Goal: Task Accomplishment & Management: Use online tool/utility

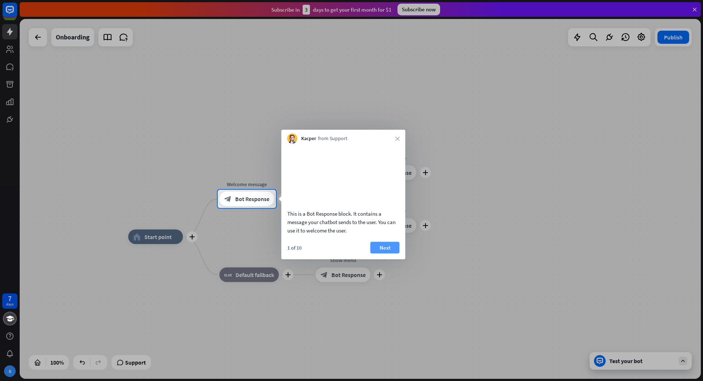
click at [386, 253] on button "Next" at bounding box center [385, 248] width 29 height 12
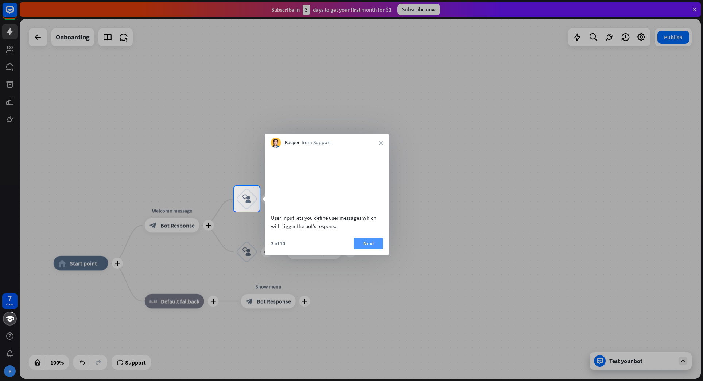
click at [367, 249] on button "Next" at bounding box center [368, 244] width 29 height 12
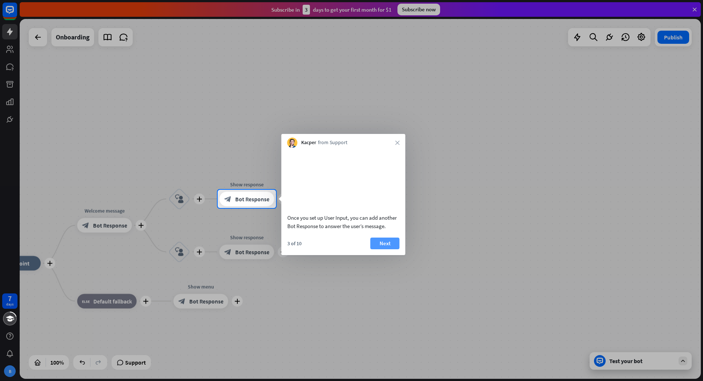
click at [381, 249] on button "Next" at bounding box center [385, 244] width 29 height 12
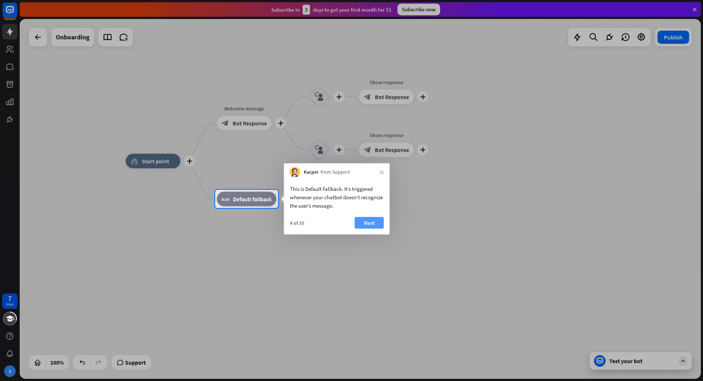
click at [366, 223] on button "Next" at bounding box center [369, 223] width 29 height 12
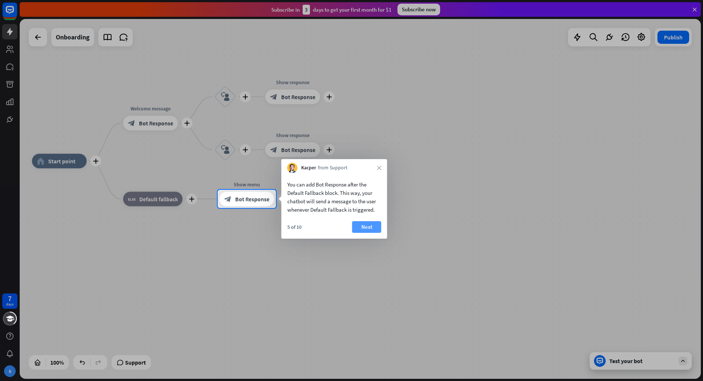
click at [372, 228] on button "Next" at bounding box center [366, 227] width 29 height 12
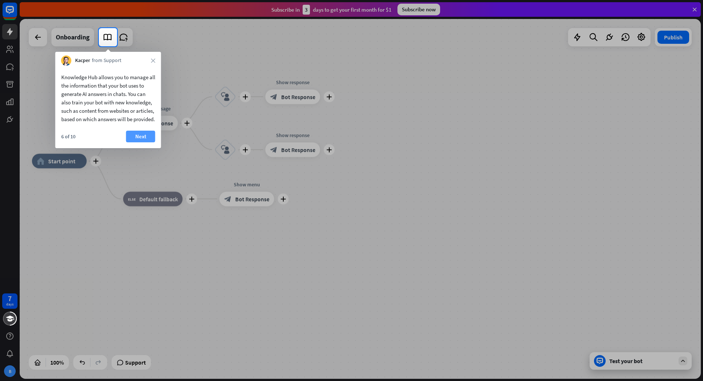
click at [142, 142] on button "Next" at bounding box center [140, 137] width 29 height 12
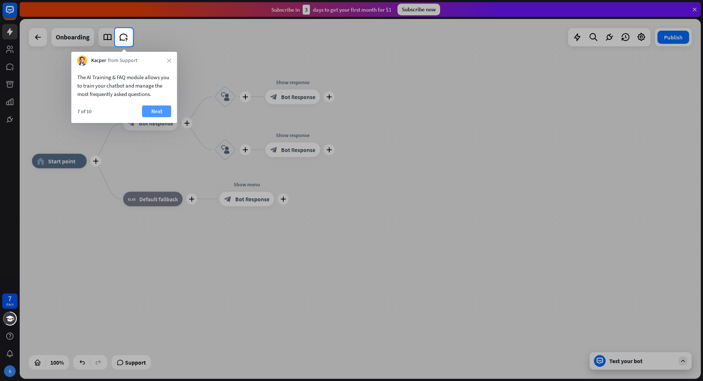
click at [155, 114] on button "Next" at bounding box center [156, 111] width 29 height 12
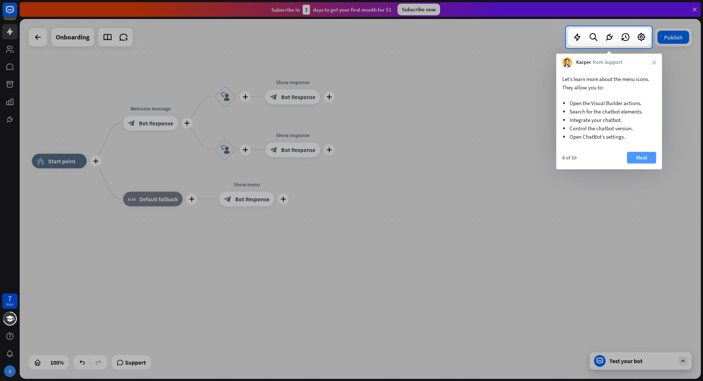
click at [647, 159] on button "Next" at bounding box center [642, 158] width 29 height 12
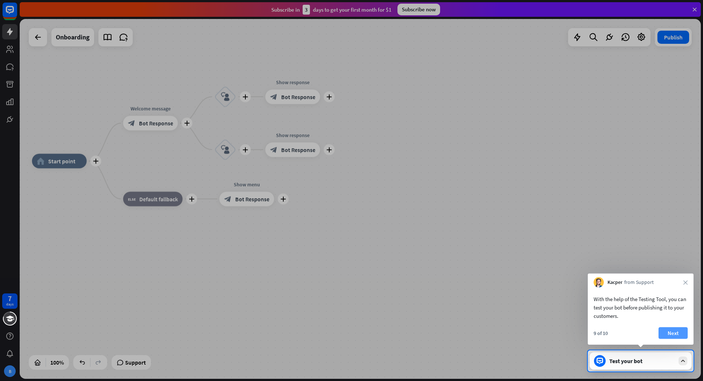
click at [677, 333] on button "Next" at bounding box center [673, 333] width 29 height 12
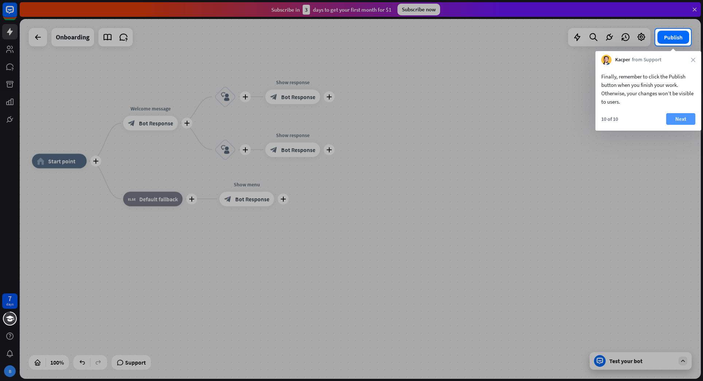
click at [680, 119] on button "Next" at bounding box center [681, 119] width 29 height 12
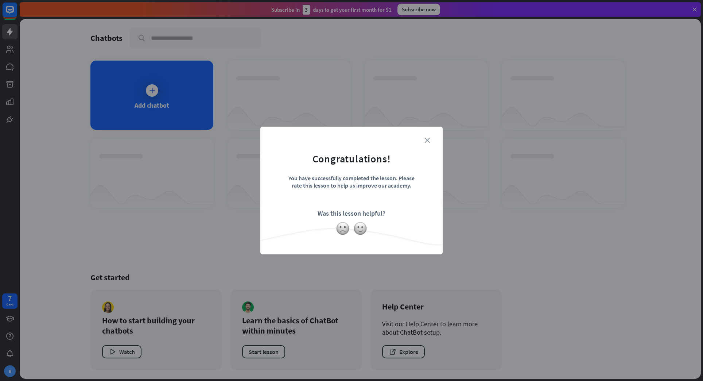
click at [429, 139] on icon "close" at bounding box center [427, 140] width 5 height 5
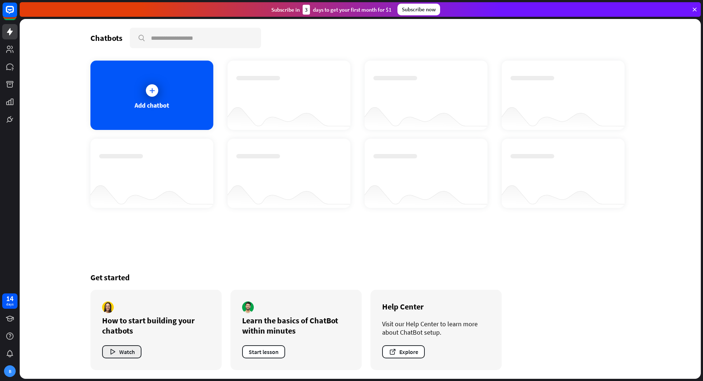
click at [121, 350] on button "Watch" at bounding box center [121, 351] width 39 height 13
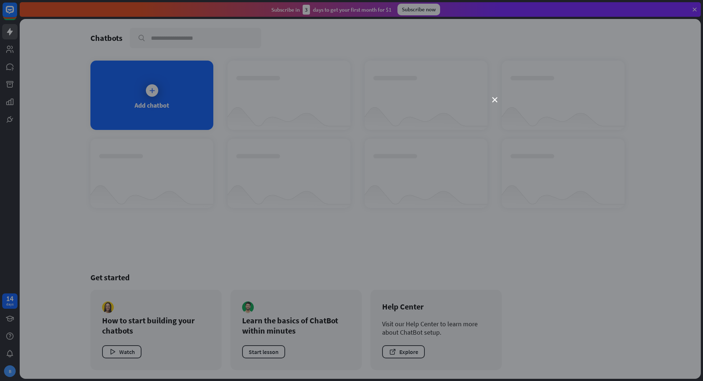
click at [498, 99] on div "close" at bounding box center [351, 190] width 703 height 381
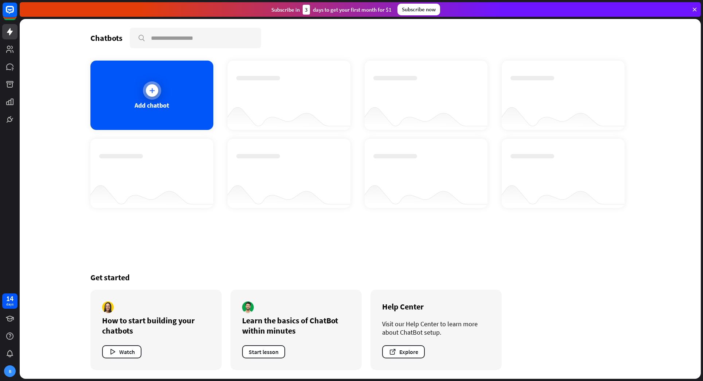
click at [201, 100] on div "Add chatbot" at bounding box center [151, 95] width 123 height 69
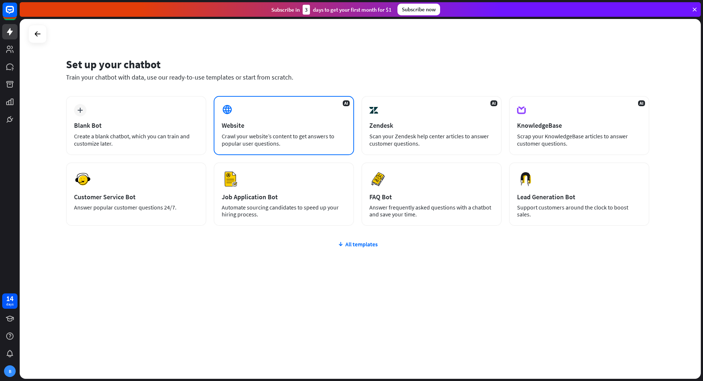
click at [269, 129] on div "Website" at bounding box center [284, 125] width 124 height 8
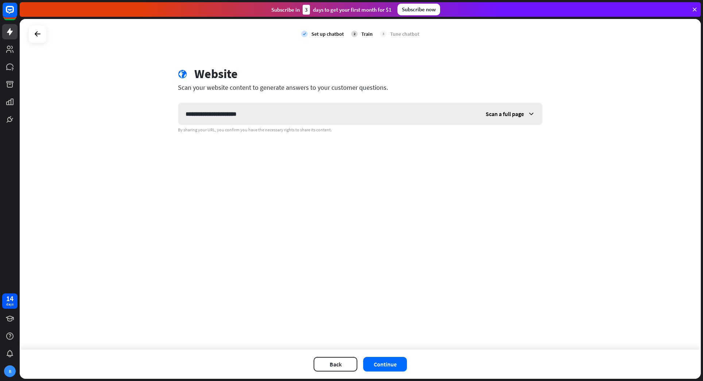
type input "**********"
click at [526, 116] on div "Scan a full page" at bounding box center [511, 114] width 64 height 22
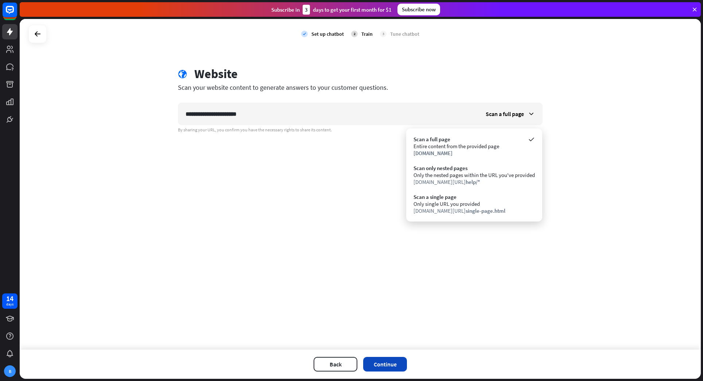
click at [386, 366] on button "Continue" at bounding box center [385, 364] width 44 height 15
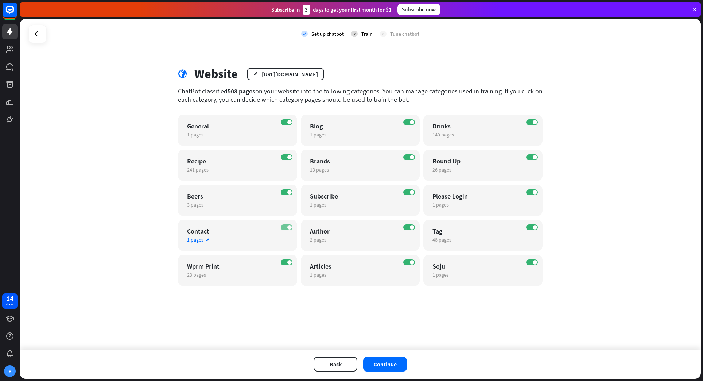
click at [288, 228] on span at bounding box center [290, 227] width 4 height 4
click at [288, 228] on label "OFF" at bounding box center [287, 227] width 12 height 6
click at [531, 193] on label "ON" at bounding box center [532, 192] width 12 height 6
click at [533, 226] on label "ON" at bounding box center [532, 227] width 12 height 6
click at [533, 264] on label "ON" at bounding box center [532, 262] width 12 height 6
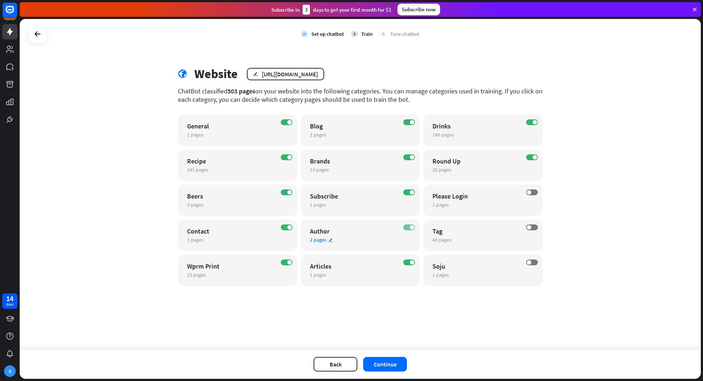
click at [410, 228] on label "ON" at bounding box center [410, 227] width 12 height 6
click at [409, 192] on label "ON" at bounding box center [410, 192] width 12 height 6
click at [284, 122] on label "ON" at bounding box center [287, 122] width 12 height 6
click at [287, 263] on label "ON" at bounding box center [287, 262] width 12 height 6
click at [389, 363] on button "Continue" at bounding box center [385, 364] width 44 height 15
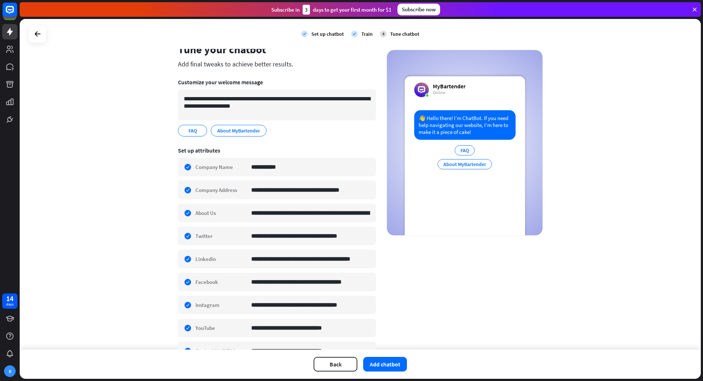
scroll to position [23, 0]
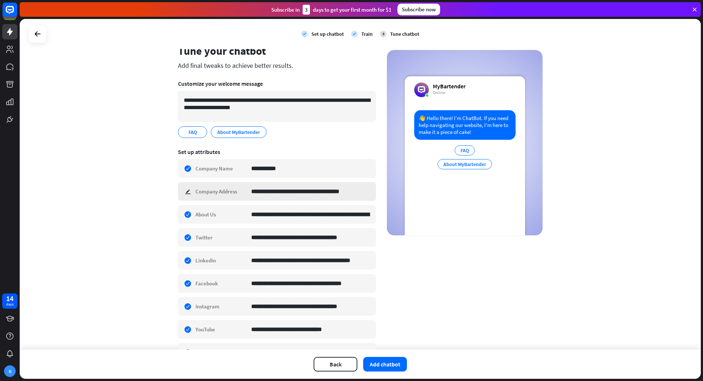
click at [189, 191] on div "**********" at bounding box center [277, 191] width 198 height 19
click at [301, 216] on input "**********" at bounding box center [310, 214] width 119 height 18
click at [313, 216] on input "**********" at bounding box center [310, 214] width 119 height 18
drag, startPoint x: 313, startPoint y: 216, endPoint x: 384, endPoint y: 219, distance: 71.2
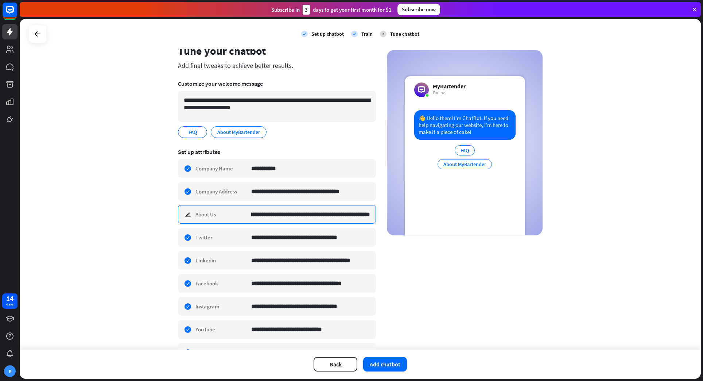
click at [370, 218] on input "**********" at bounding box center [310, 215] width 119 height 8
click at [352, 218] on input "**********" at bounding box center [310, 215] width 119 height 8
click at [317, 193] on input "**********" at bounding box center [310, 191] width 119 height 18
type input "**********"
click at [144, 189] on div "**********" at bounding box center [361, 184] width 682 height 331
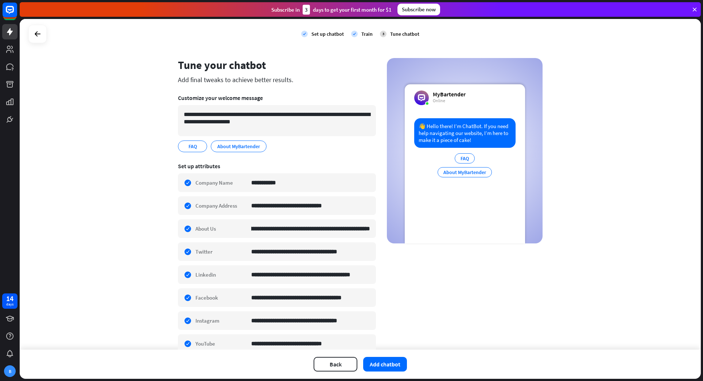
scroll to position [8, 0]
click at [394, 366] on button "Add chatbot" at bounding box center [385, 364] width 44 height 15
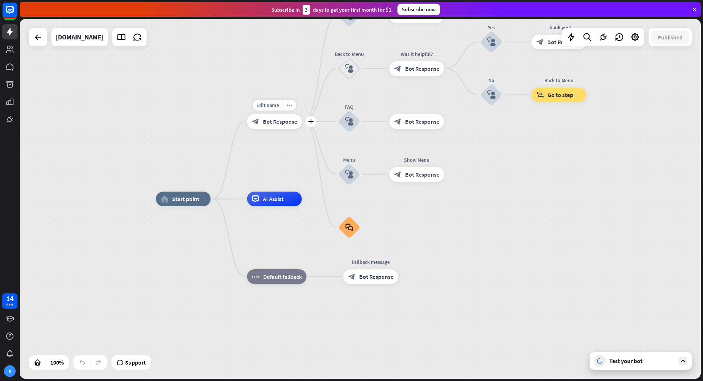
click at [271, 121] on span "Bot Response" at bounding box center [280, 121] width 34 height 7
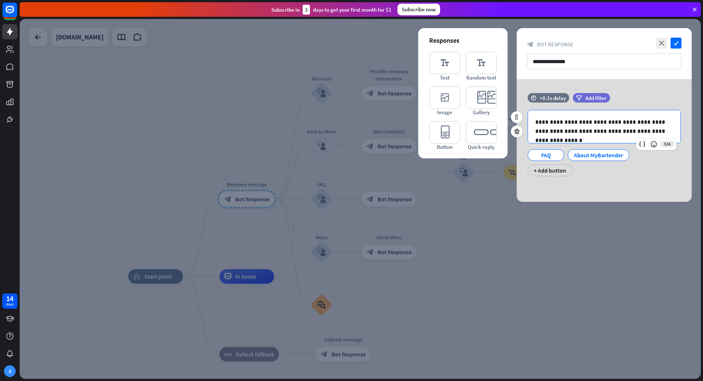
click at [593, 123] on p "**********" at bounding box center [605, 126] width 138 height 18
click at [509, 234] on div at bounding box center [361, 199] width 682 height 360
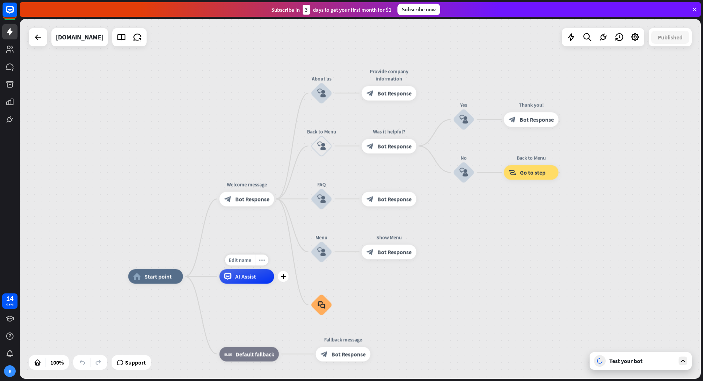
click at [248, 277] on span "AI Assist" at bounding box center [245, 276] width 21 height 7
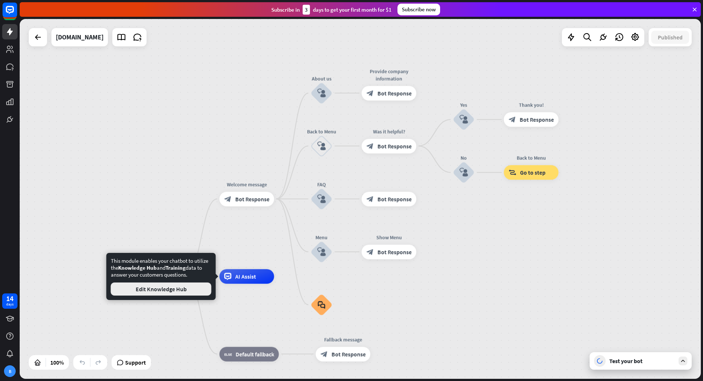
click at [180, 287] on button "Edit Knowledge Hub" at bounding box center [161, 288] width 101 height 13
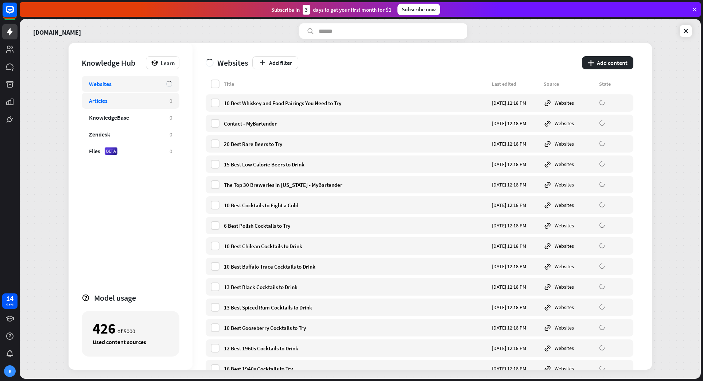
click at [155, 104] on div "Articles 0" at bounding box center [131, 101] width 98 height 16
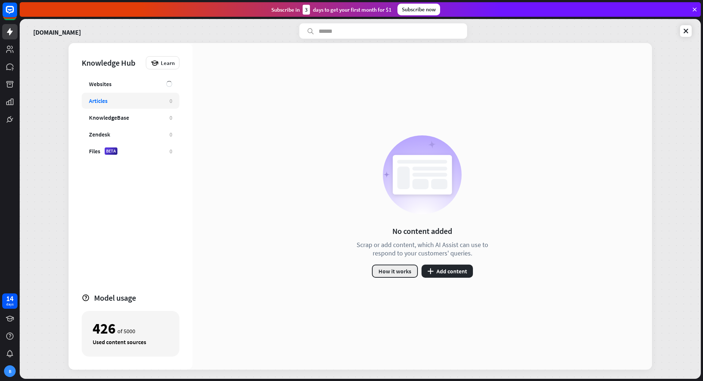
click at [399, 272] on button "How it works" at bounding box center [395, 271] width 46 height 13
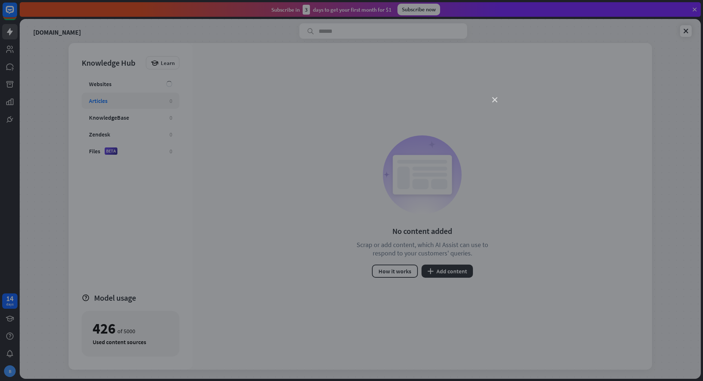
click at [494, 99] on icon "close" at bounding box center [495, 99] width 5 height 5
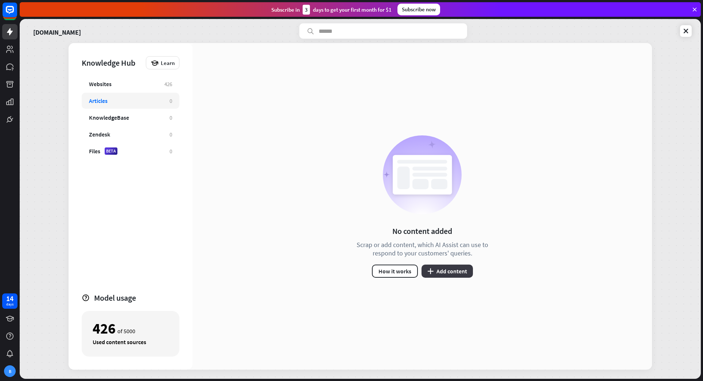
click at [455, 269] on button "plus Add content" at bounding box center [447, 271] width 51 height 13
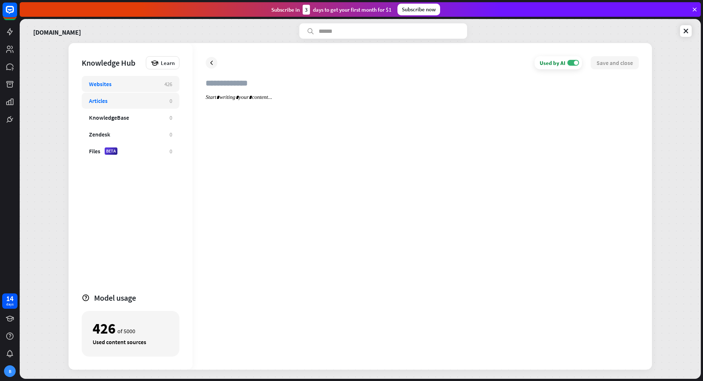
click at [166, 85] on div "426" at bounding box center [168, 84] width 9 height 8
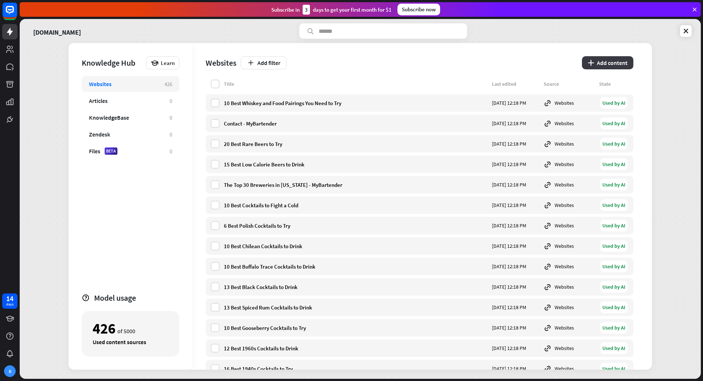
click at [600, 67] on button "plus Add content" at bounding box center [607, 62] width 51 height 13
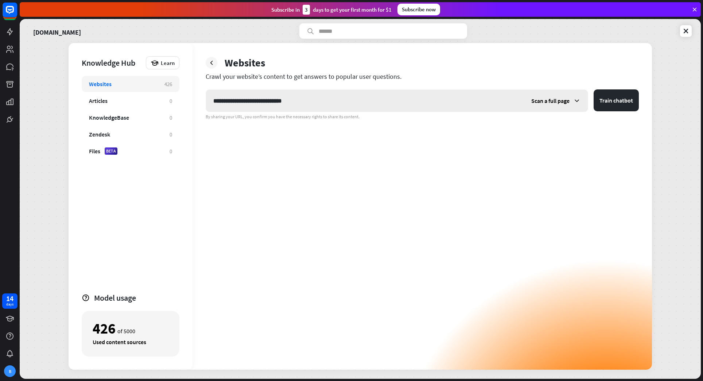
click at [568, 103] on span "Scan a full page" at bounding box center [551, 100] width 38 height 7
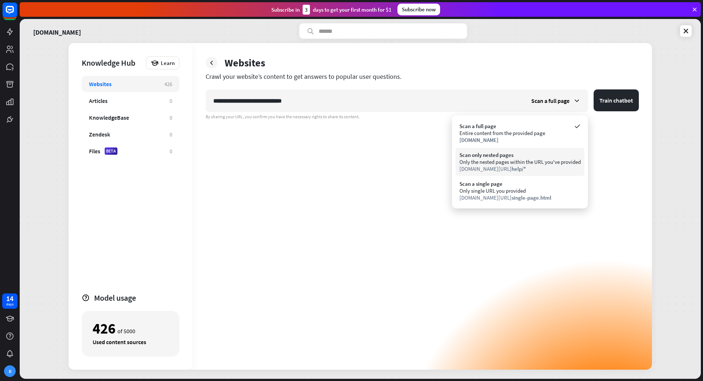
click at [526, 153] on div "Scan only nested pages" at bounding box center [520, 154] width 121 height 7
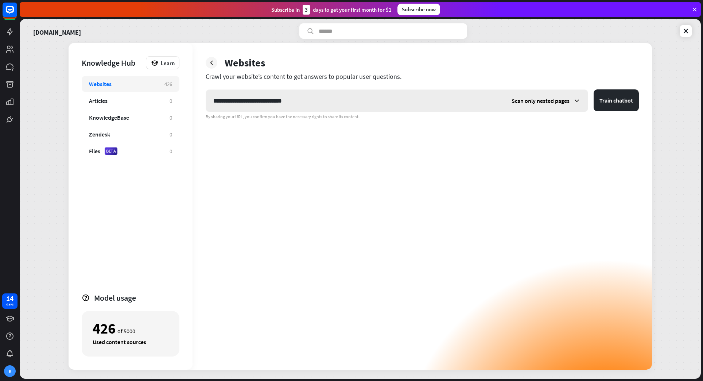
click at [528, 104] on span "Scan only nested pages" at bounding box center [541, 100] width 58 height 7
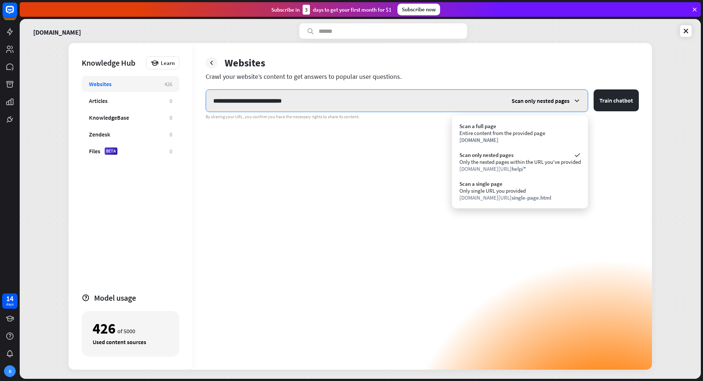
click at [386, 103] on input "**********" at bounding box center [355, 101] width 298 height 22
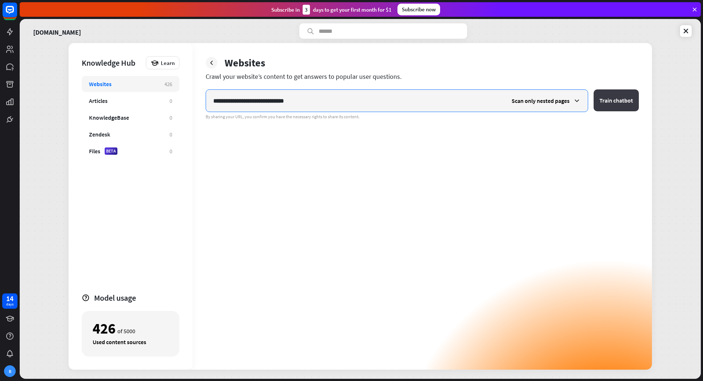
type input "**********"
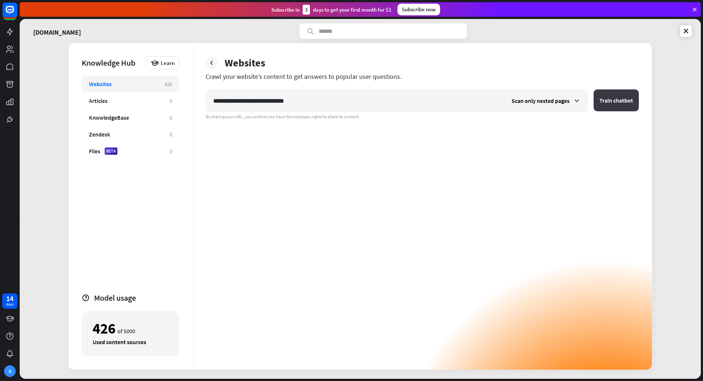
click at [610, 105] on button "Train chatbot" at bounding box center [616, 100] width 45 height 22
type input "**********"
click at [604, 101] on button "Train chatbot" at bounding box center [616, 100] width 45 height 22
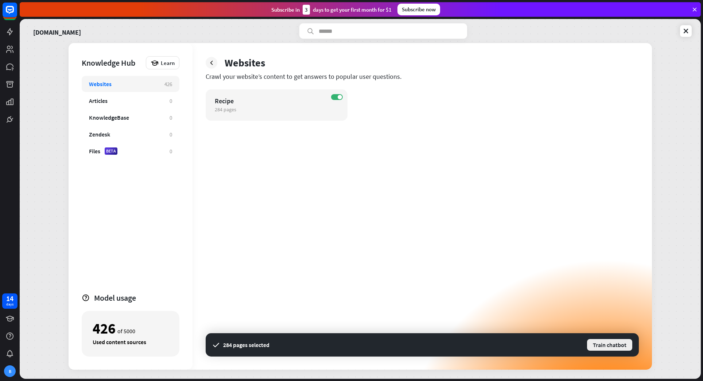
click at [605, 346] on button "Train chatbot" at bounding box center [610, 344] width 47 height 13
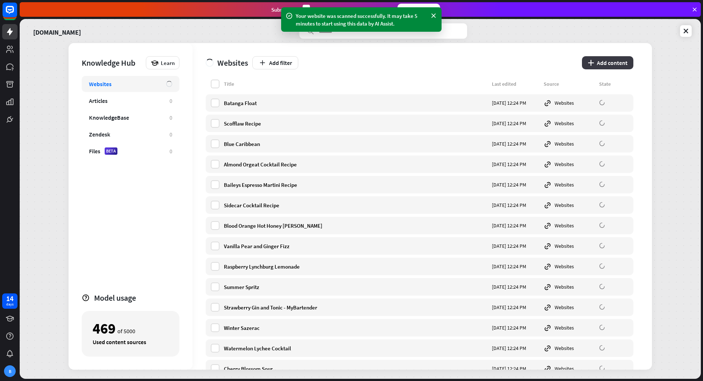
click at [618, 60] on button "plus Add content" at bounding box center [607, 62] width 51 height 13
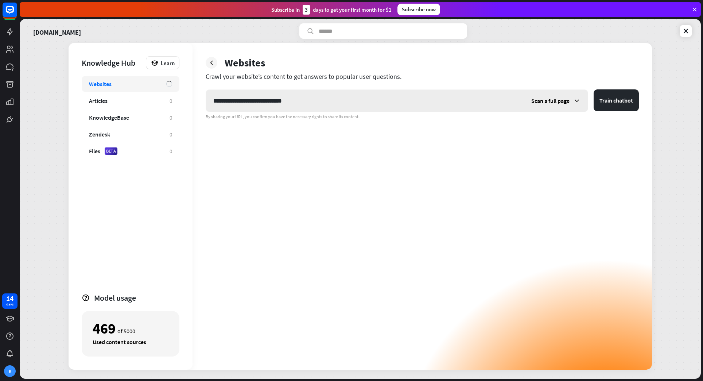
type input "**********"
click at [562, 103] on span "Scan a full page" at bounding box center [551, 100] width 38 height 7
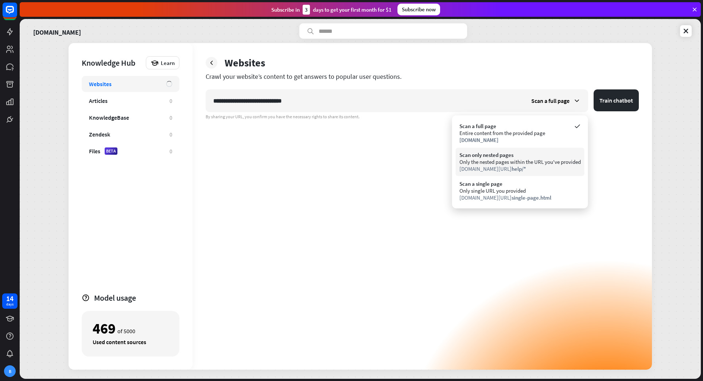
click at [548, 160] on div "Only the nested pages within the URL you've provided" at bounding box center [520, 161] width 121 height 7
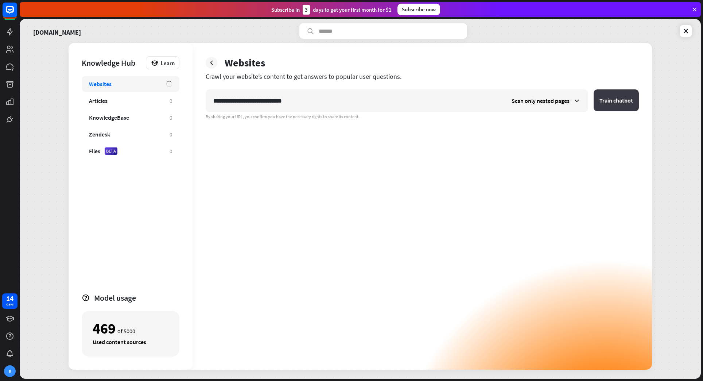
click at [617, 104] on button "Train chatbot" at bounding box center [616, 100] width 45 height 22
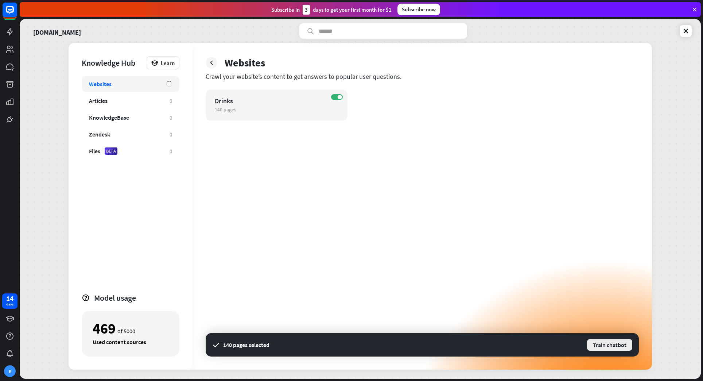
click at [604, 344] on button "Train chatbot" at bounding box center [610, 344] width 47 height 13
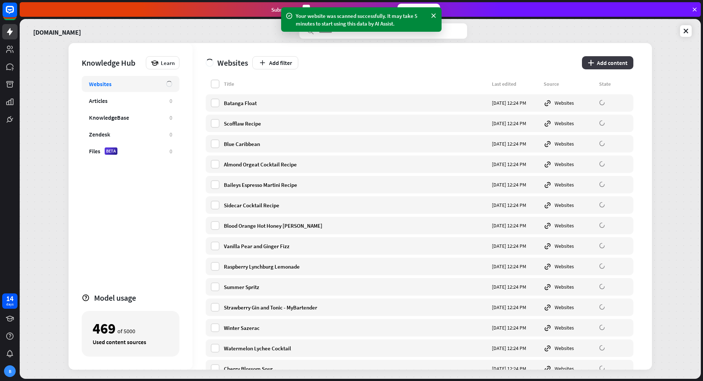
click at [602, 64] on button "plus Add content" at bounding box center [607, 62] width 51 height 13
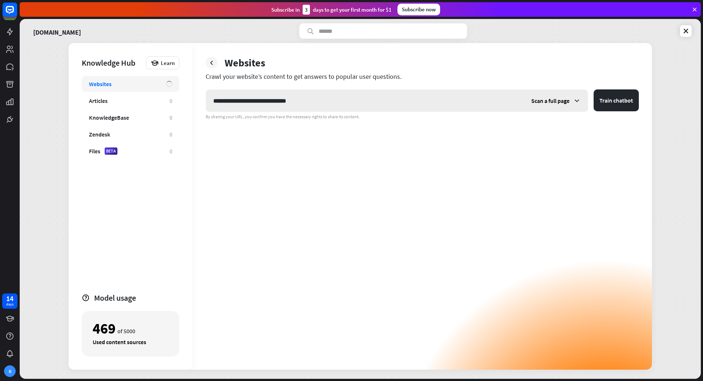
type input "**********"
click at [546, 101] on span "Scan a full page" at bounding box center [551, 100] width 38 height 7
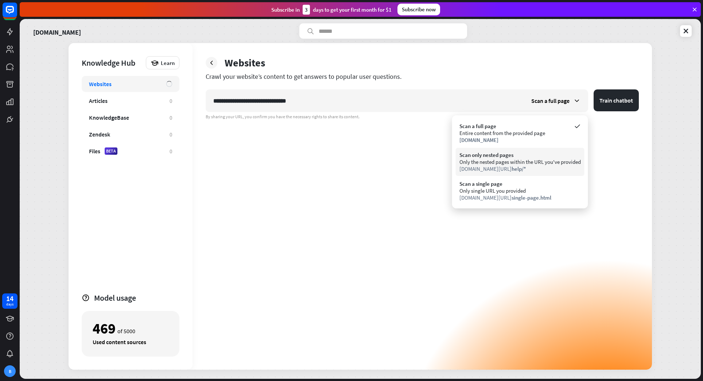
click at [531, 162] on div "Only the nested pages within the URL you've provided" at bounding box center [520, 161] width 121 height 7
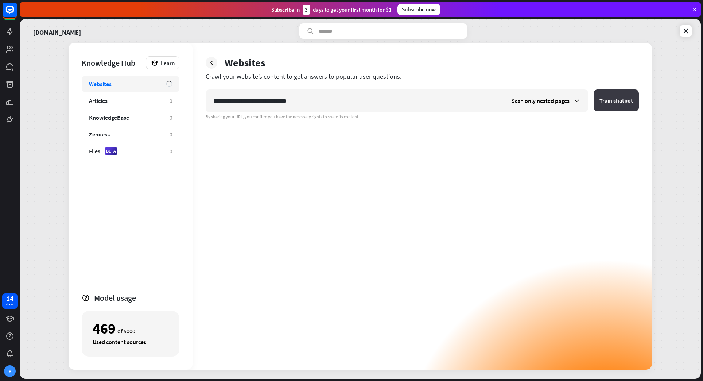
click at [600, 104] on button "Train chatbot" at bounding box center [616, 100] width 45 height 22
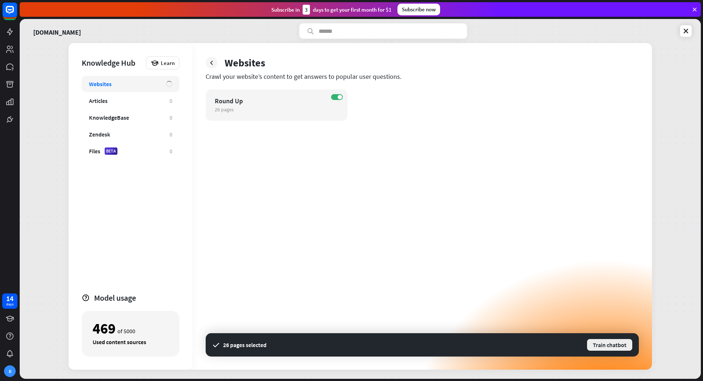
click at [607, 344] on button "Train chatbot" at bounding box center [610, 344] width 47 height 13
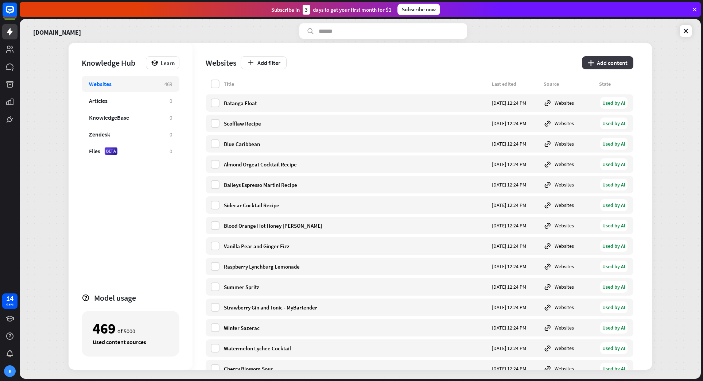
click at [610, 62] on button "plus Add content" at bounding box center [607, 62] width 51 height 13
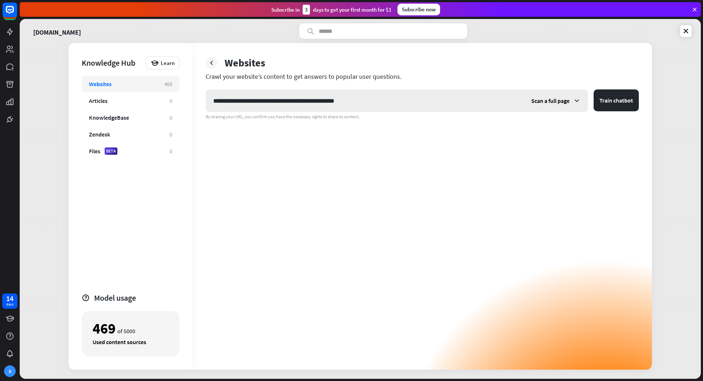
type input "**********"
click at [569, 104] on span "Scan a full page" at bounding box center [551, 100] width 38 height 7
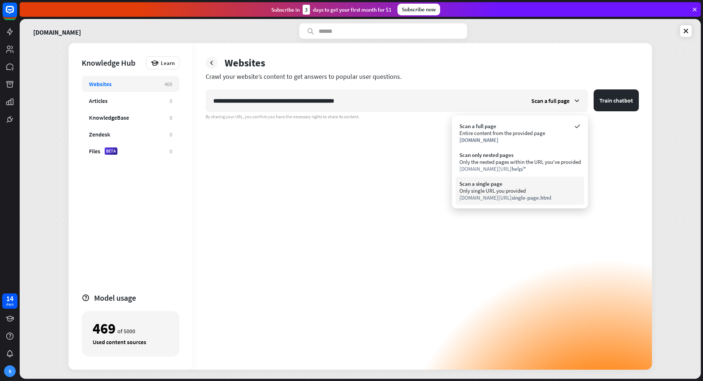
click at [533, 193] on div "Only single URL you provided" at bounding box center [520, 190] width 121 height 7
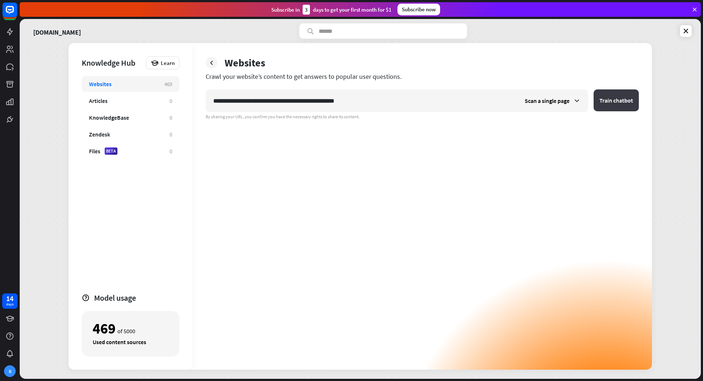
click at [616, 104] on button "Train chatbot" at bounding box center [616, 100] width 45 height 22
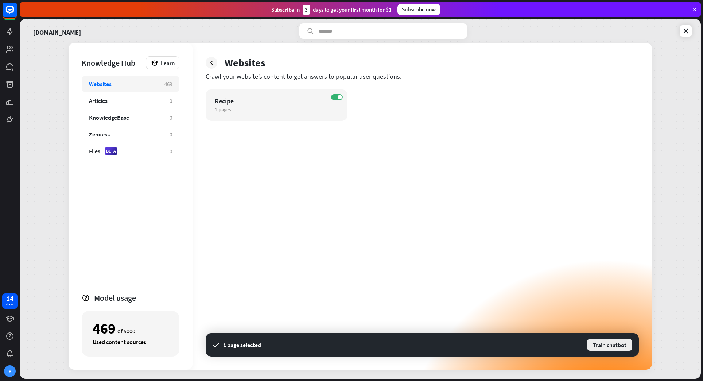
click at [608, 343] on button "Train chatbot" at bounding box center [610, 344] width 47 height 13
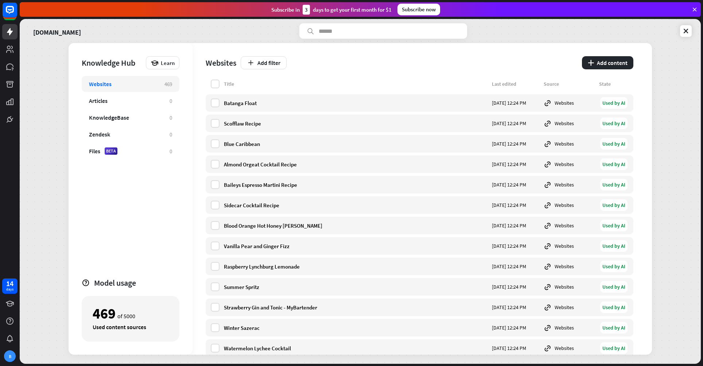
click at [357, 57] on div "Add filter" at bounding box center [409, 62] width 337 height 13
click at [119, 116] on div "KnowledgeBase" at bounding box center [109, 117] width 40 height 7
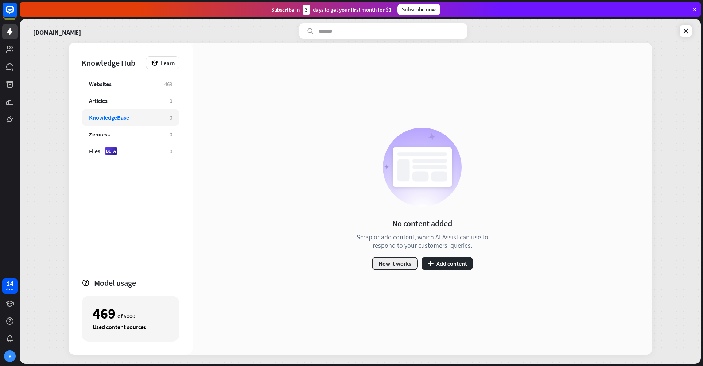
click at [392, 262] on button "How it works" at bounding box center [395, 263] width 46 height 13
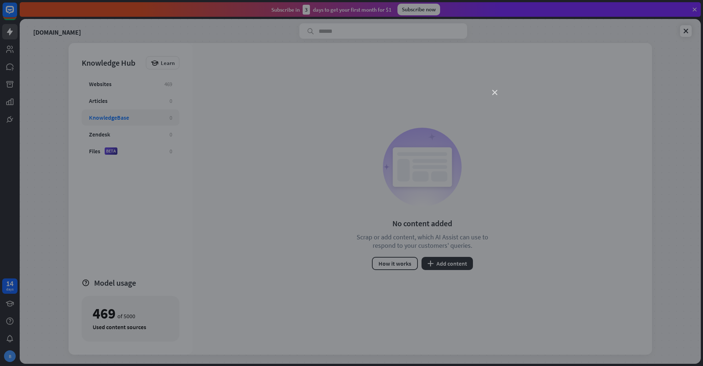
click at [495, 92] on icon "close" at bounding box center [495, 92] width 5 height 5
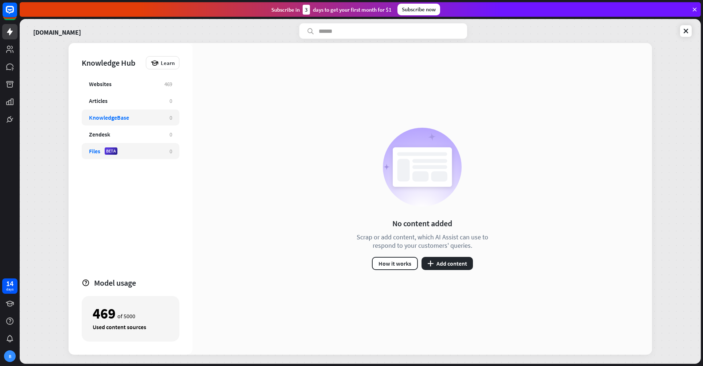
click at [121, 155] on div "Files BETA 0" at bounding box center [131, 151] width 98 height 16
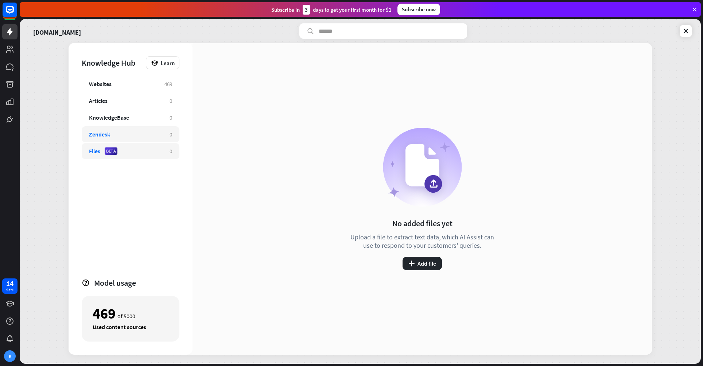
click at [133, 136] on div "Zendesk" at bounding box center [125, 134] width 73 height 7
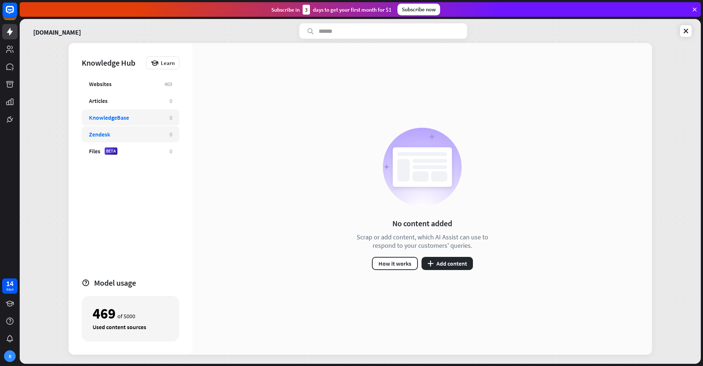
click at [133, 119] on div "KnowledgeBase" at bounding box center [125, 117] width 73 height 7
click at [454, 263] on button "plus Add content" at bounding box center [447, 263] width 51 height 13
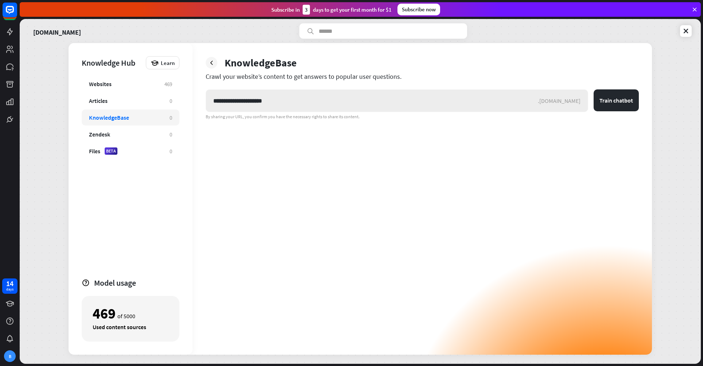
type input "**********"
drag, startPoint x: 296, startPoint y: 101, endPoint x: 196, endPoint y: 101, distance: 99.6
click at [206, 101] on input "**********" at bounding box center [372, 101] width 332 height 22
click at [134, 84] on div "Websites" at bounding box center [123, 83] width 68 height 7
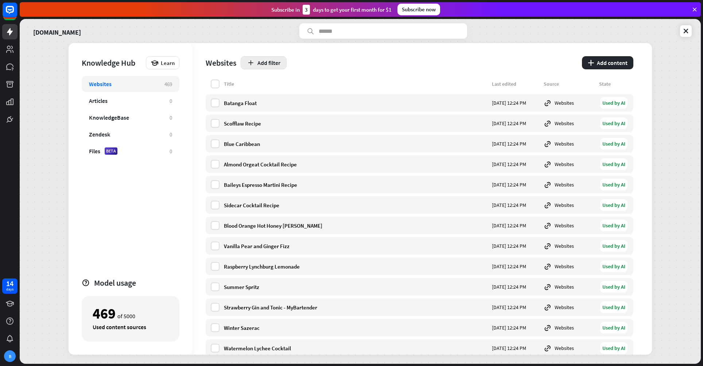
click at [278, 64] on button "Add filter" at bounding box center [264, 62] width 46 height 13
click at [319, 67] on div "Add filter" at bounding box center [409, 62] width 337 height 13
